Goal: Task Accomplishment & Management: Manage account settings

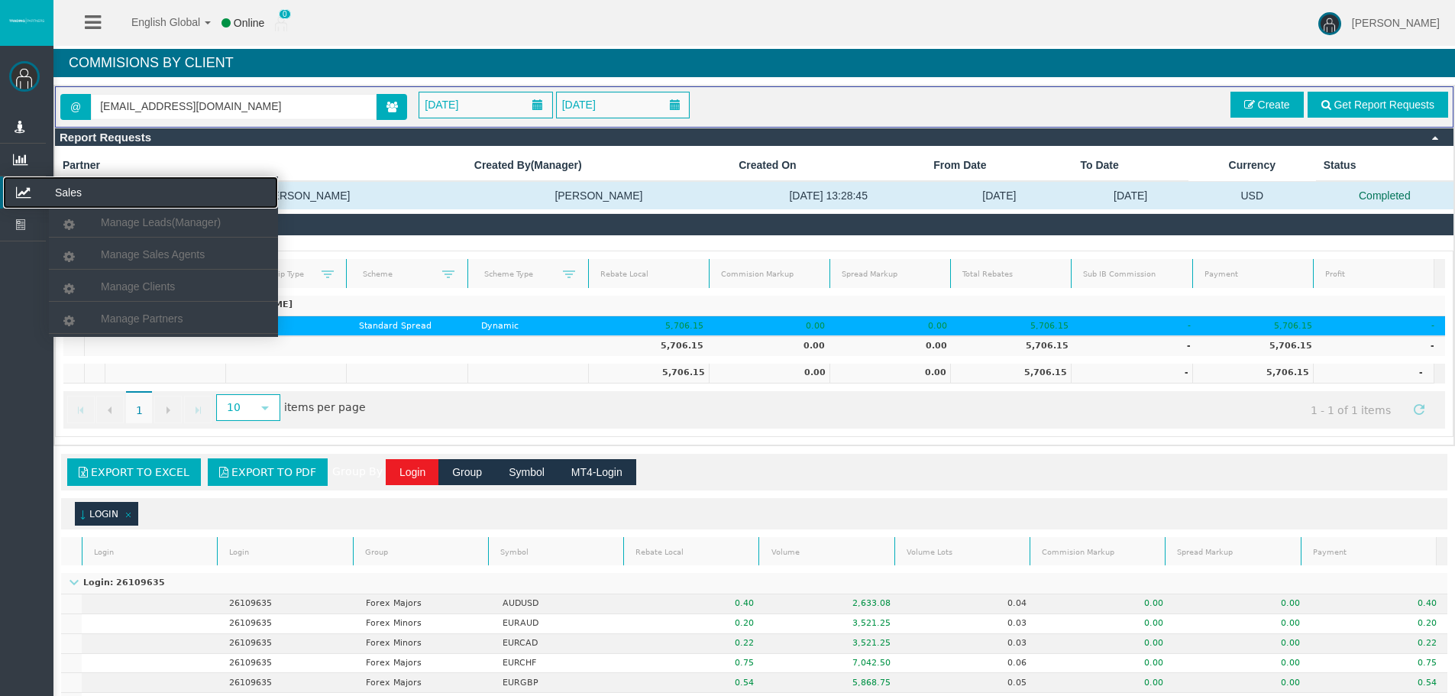
click at [28, 186] on icon at bounding box center [23, 192] width 40 height 32
drag, startPoint x: 114, startPoint y: 317, endPoint x: 125, endPoint y: 302, distance: 18.5
click at [115, 317] on span "Manage Partners" at bounding box center [142, 318] width 82 height 12
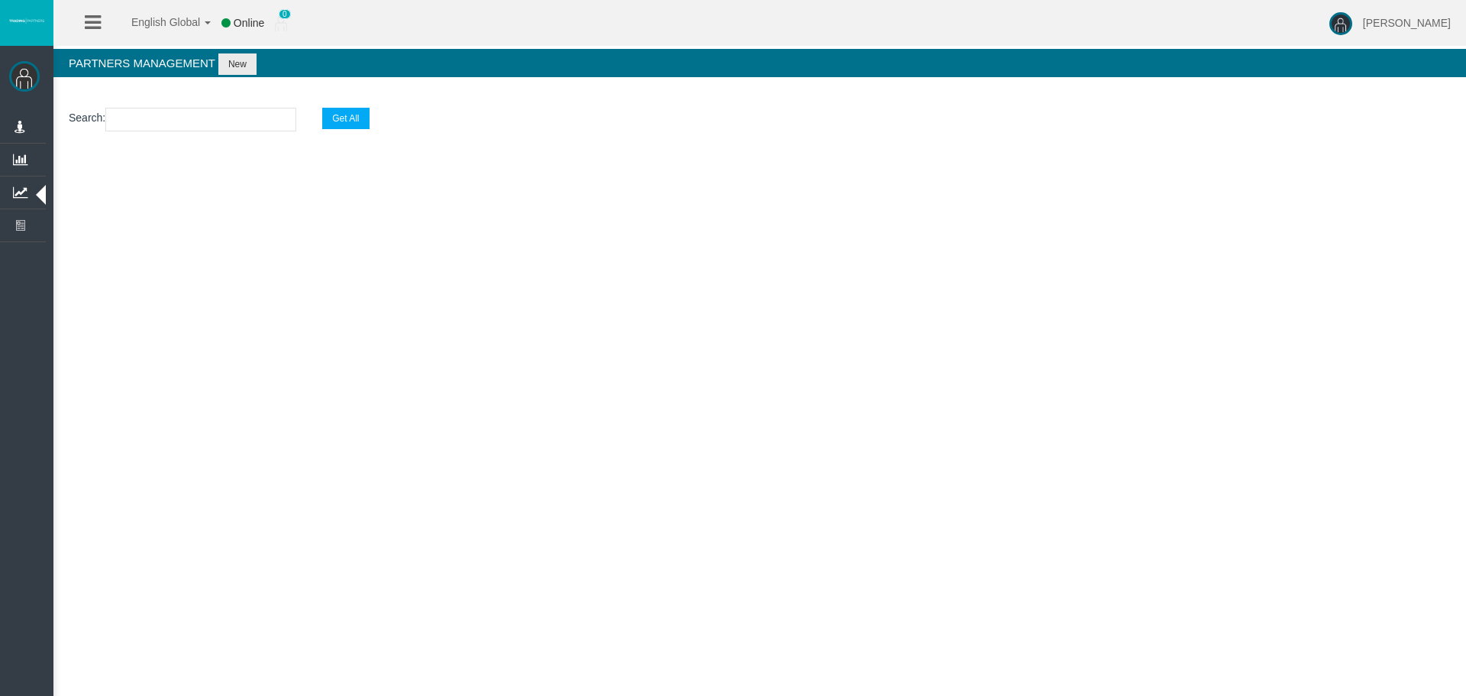
click at [241, 124] on input "text" at bounding box center [200, 120] width 191 height 24
paste input "IBgnbus"
type input "IBgnbus"
select select "25"
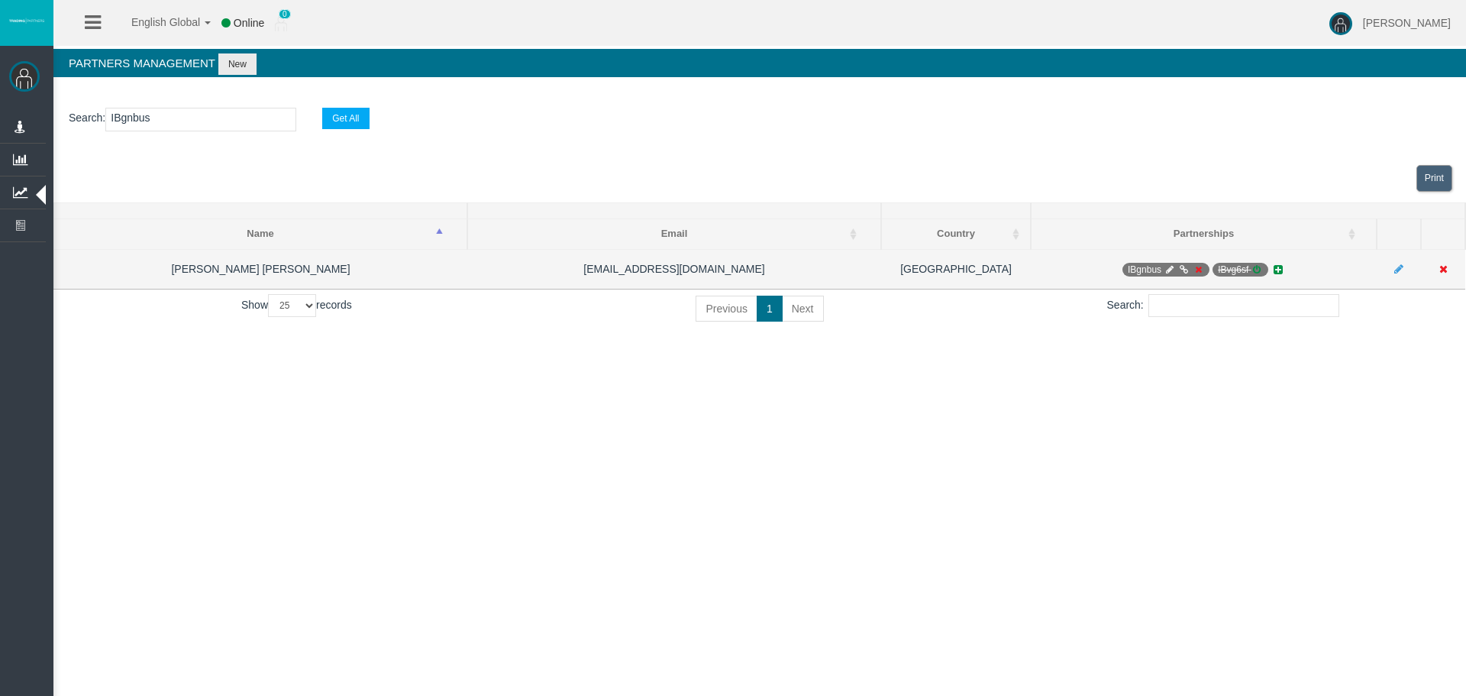
type input "IBgnbus"
click at [1165, 268] on icon at bounding box center [1169, 269] width 11 height 9
select select "0"
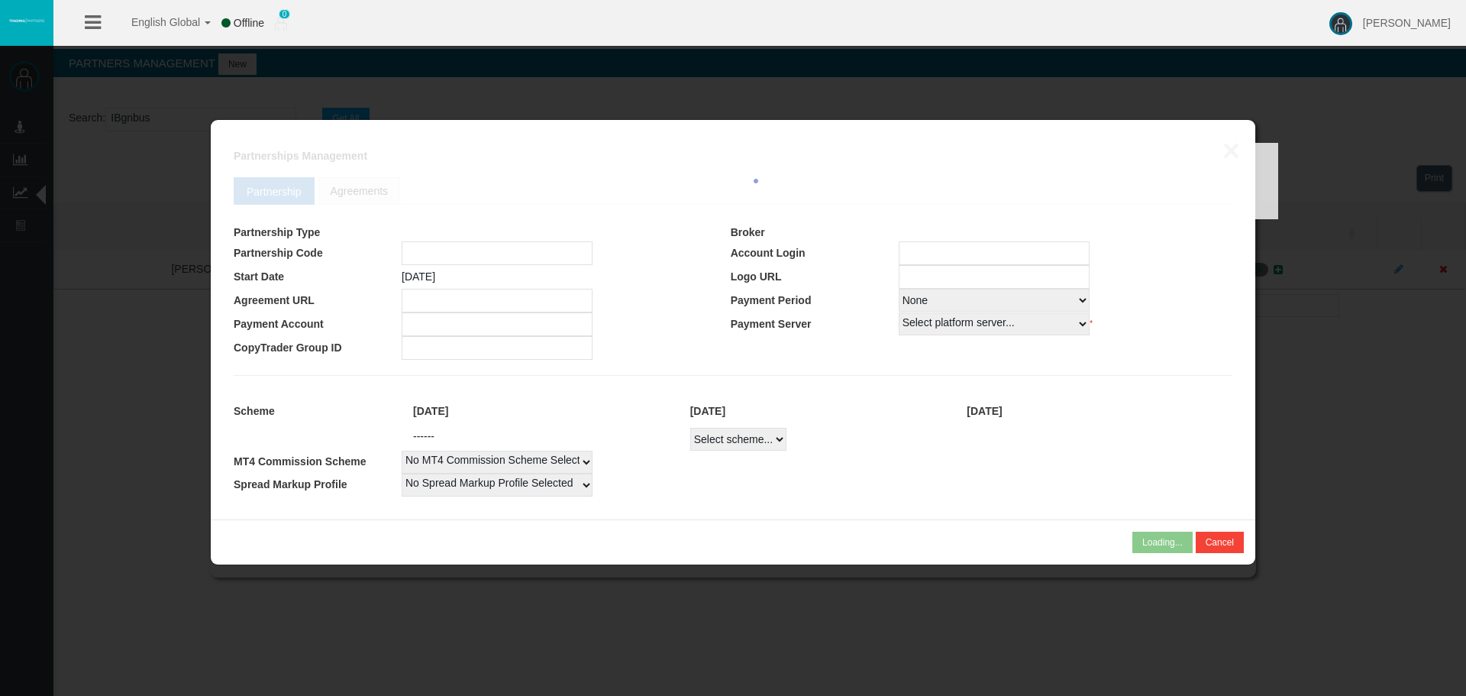
type input "IBgnbus"
type input "19269121"
select select "1"
type input "19269121"
select select
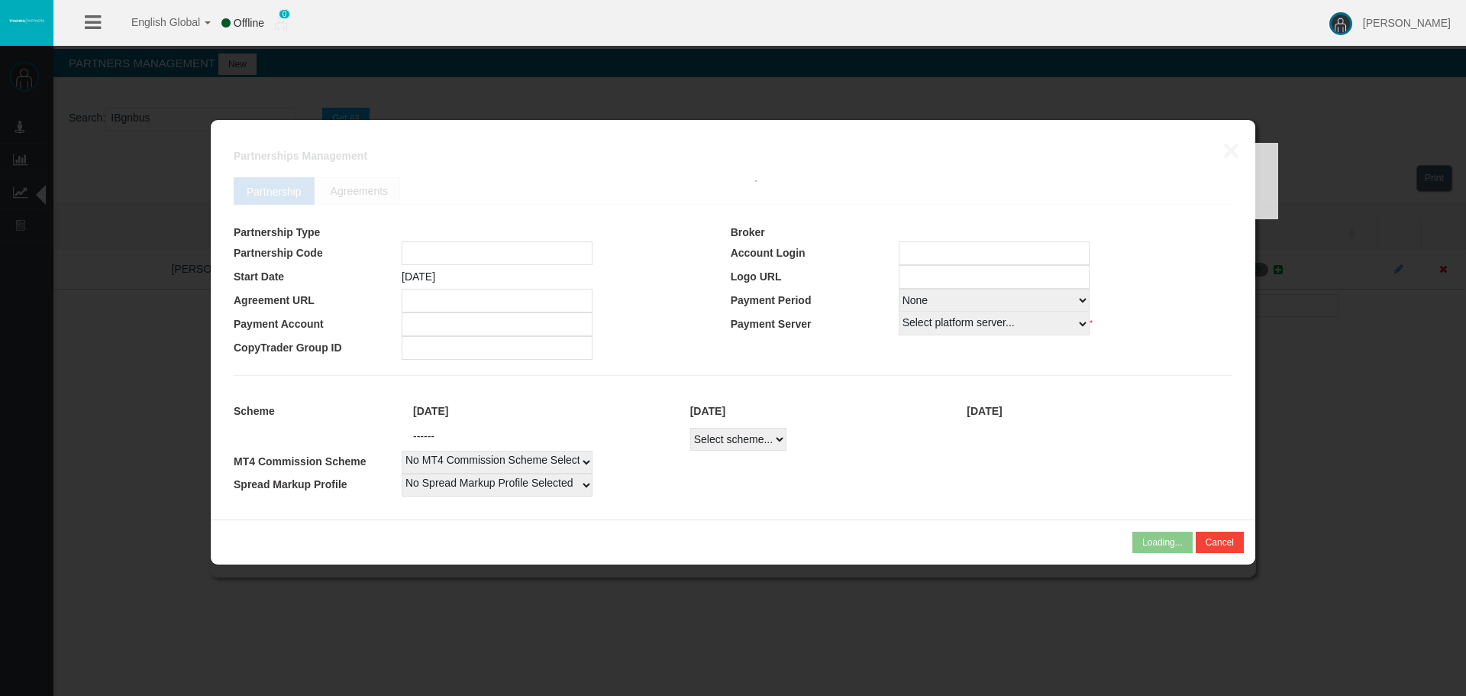
select select
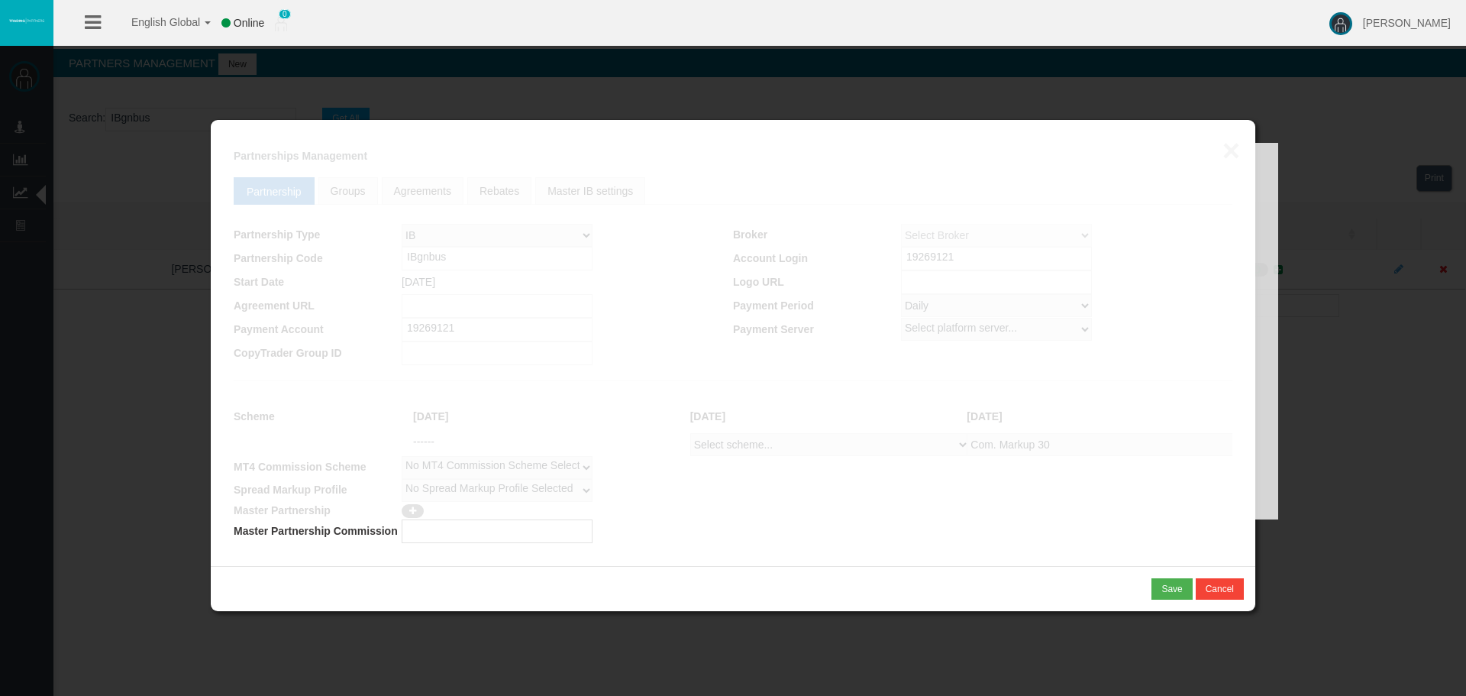
select select "1"
select select
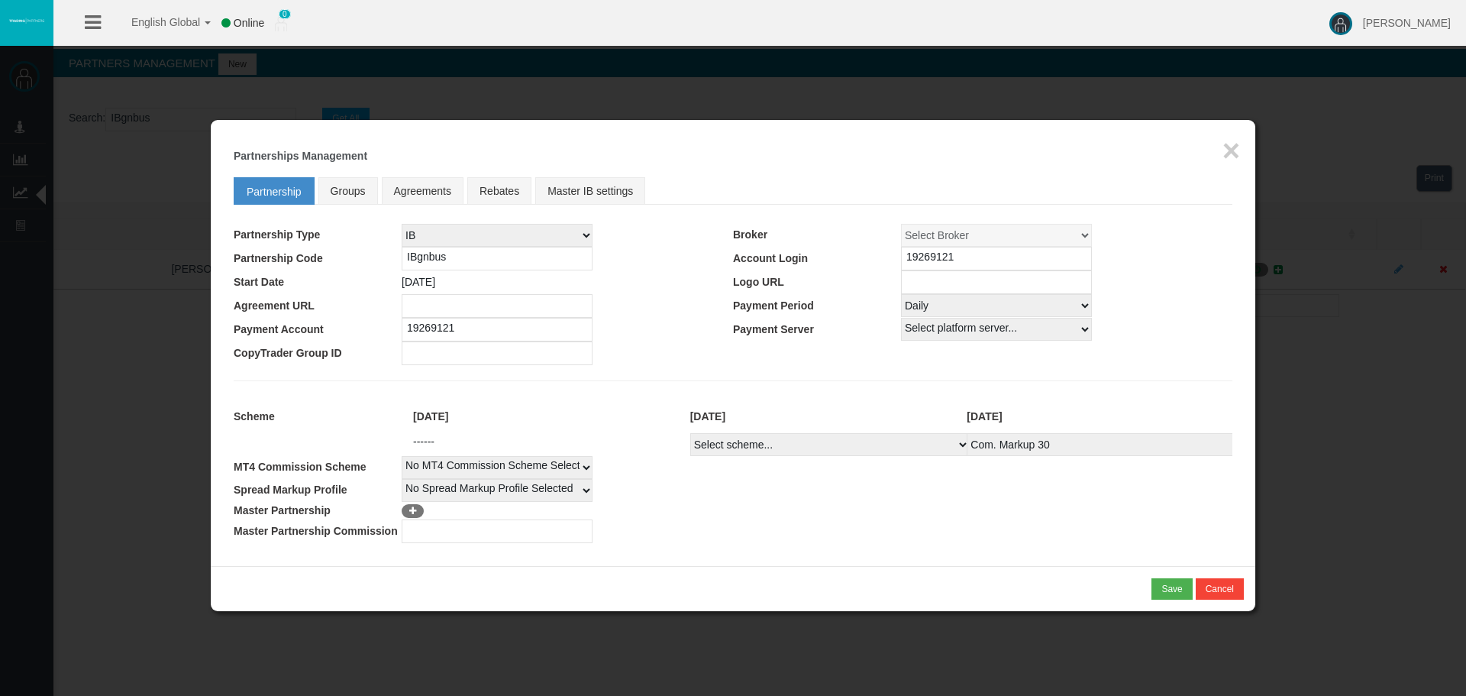
click at [917, 308] on select "Select Payment Period... None Daily Weekly Mid-Month Monthly" at bounding box center [996, 305] width 191 height 23
select select "0"
click at [901, 294] on select "Select Payment Period... None Daily Weekly Mid-Month Monthly" at bounding box center [996, 305] width 191 height 23
click at [1173, 591] on div "Save" at bounding box center [1172, 589] width 21 height 14
click at [1172, 593] on div "Confirm" at bounding box center [1167, 589] width 32 height 14
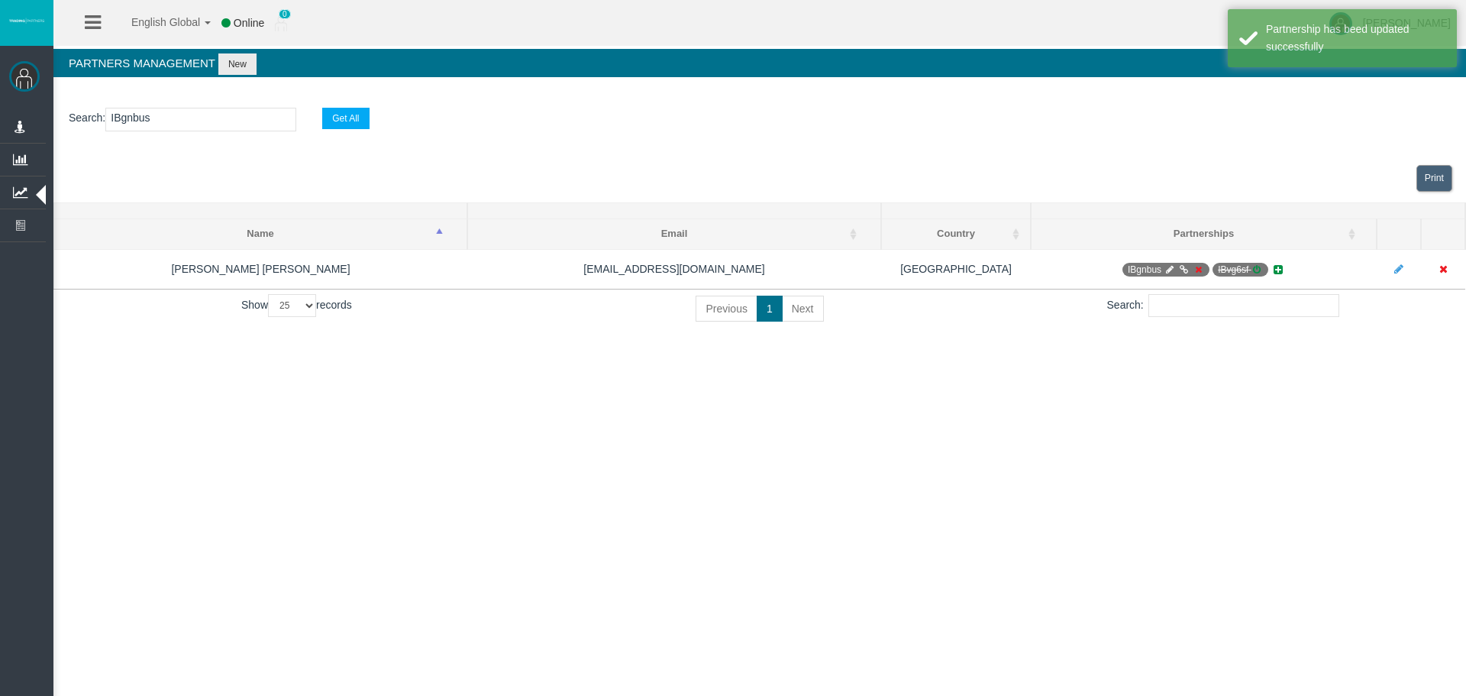
click at [138, 121] on input "IBgnbus" at bounding box center [200, 120] width 191 height 24
